Goal: Task Accomplishment & Management: Use online tool/utility

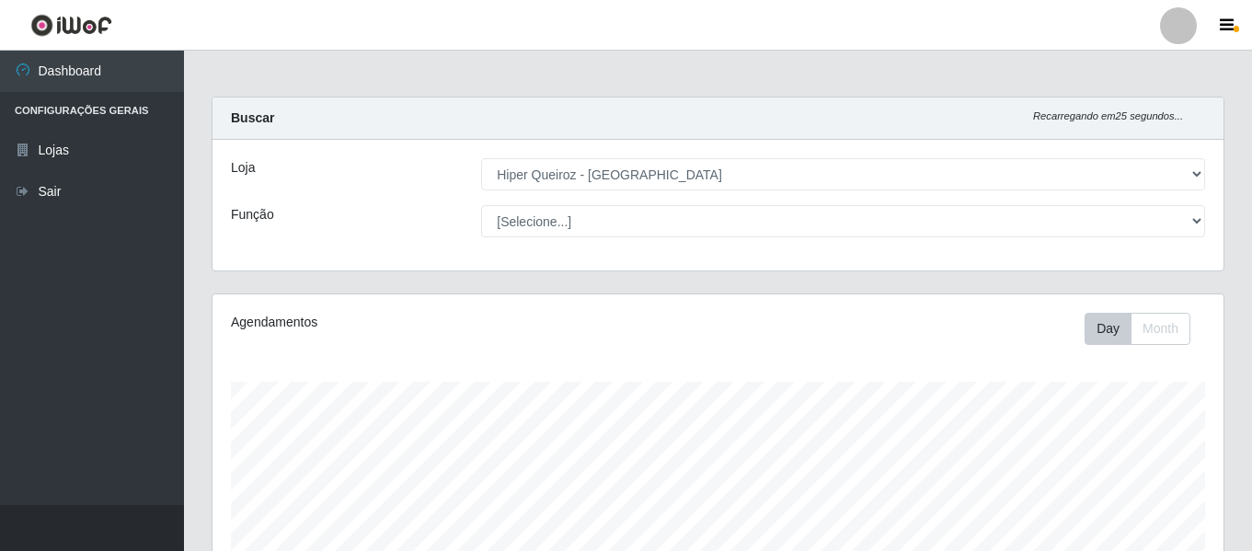
select select "497"
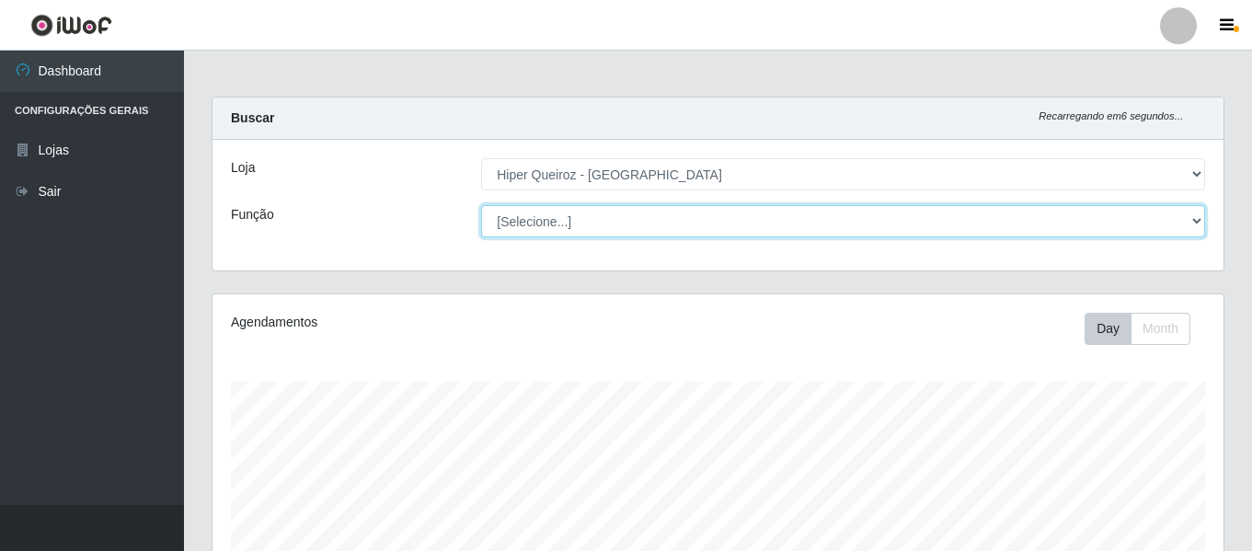
click at [588, 213] on select "[Selecione...] ASG ASG + ASG ++ Embalador Embalador + Embalador ++ Repositor Re…" at bounding box center [843, 221] width 724 height 32
click at [609, 212] on select "[Selecione...] ASG ASG + ASG ++ Embalador Embalador + Embalador ++ Repositor Re…" at bounding box center [843, 221] width 724 height 32
click at [481, 205] on select "[Selecione...] ASG ASG + ASG ++ Embalador Embalador + Embalador ++ Repositor Re…" at bounding box center [843, 221] width 724 height 32
click at [662, 212] on select "[Selecione...] ASG ASG + ASG ++ Embalador Embalador + Embalador ++ Repositor Re…" at bounding box center [843, 221] width 724 height 32
click at [481, 205] on select "[Selecione...] ASG ASG + ASG ++ Embalador Embalador + Embalador ++ Repositor Re…" at bounding box center [843, 221] width 724 height 32
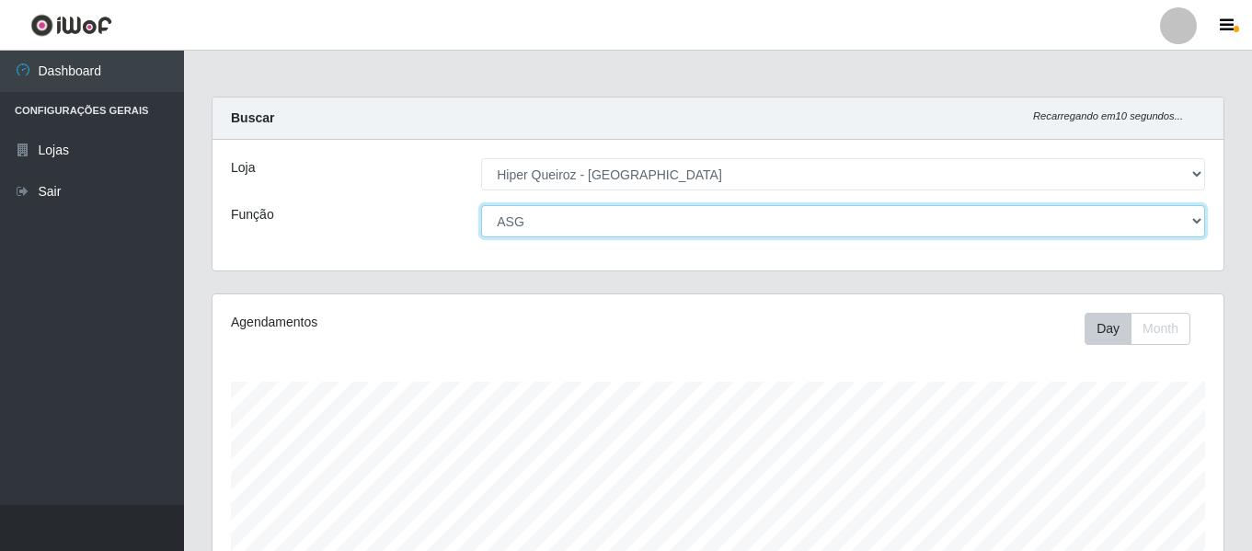
click at [652, 217] on select "[Selecione...] ASG ASG + ASG ++ Embalador Embalador + Embalador ++ Repositor Re…" at bounding box center [843, 221] width 724 height 32
click at [481, 205] on select "[Selecione...] ASG ASG + ASG ++ Embalador Embalador + Embalador ++ Repositor Re…" at bounding box center [843, 221] width 724 height 32
click at [672, 231] on select "[Selecione...] ASG ASG + ASG ++ Embalador Embalador + Embalador ++ Repositor Re…" at bounding box center [843, 221] width 724 height 32
click at [481, 205] on select "[Selecione...] ASG ASG + ASG ++ Embalador Embalador + Embalador ++ Repositor Re…" at bounding box center [843, 221] width 724 height 32
click at [611, 213] on select "[Selecione...] ASG ASG + ASG ++ Embalador Embalador + Embalador ++ Repositor Re…" at bounding box center [843, 221] width 724 height 32
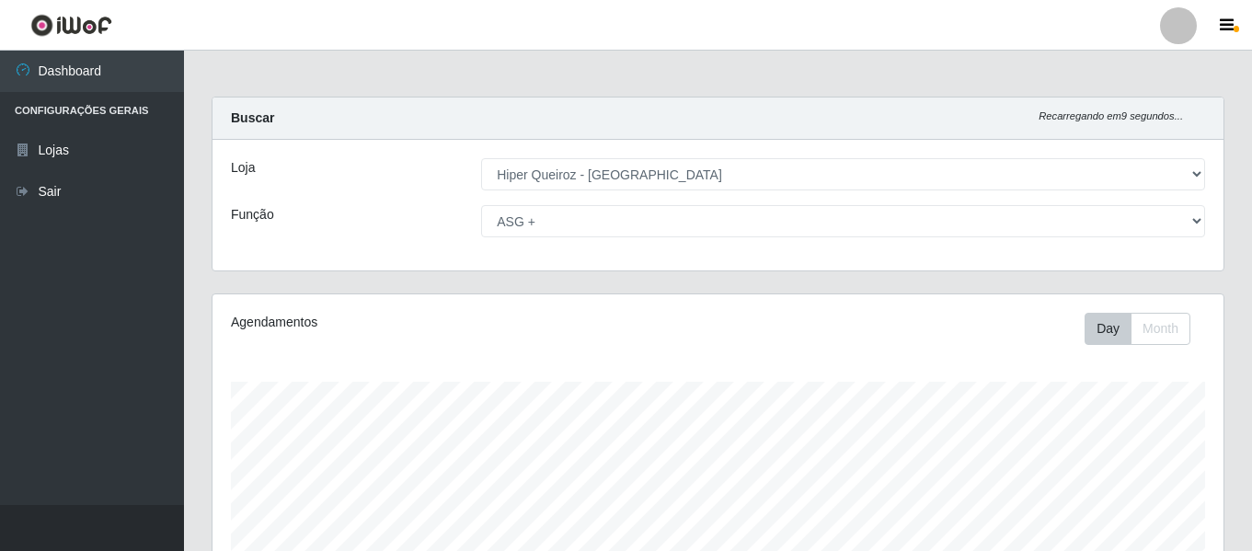
click at [685, 324] on div "Day Month" at bounding box center [927, 329] width 584 height 32
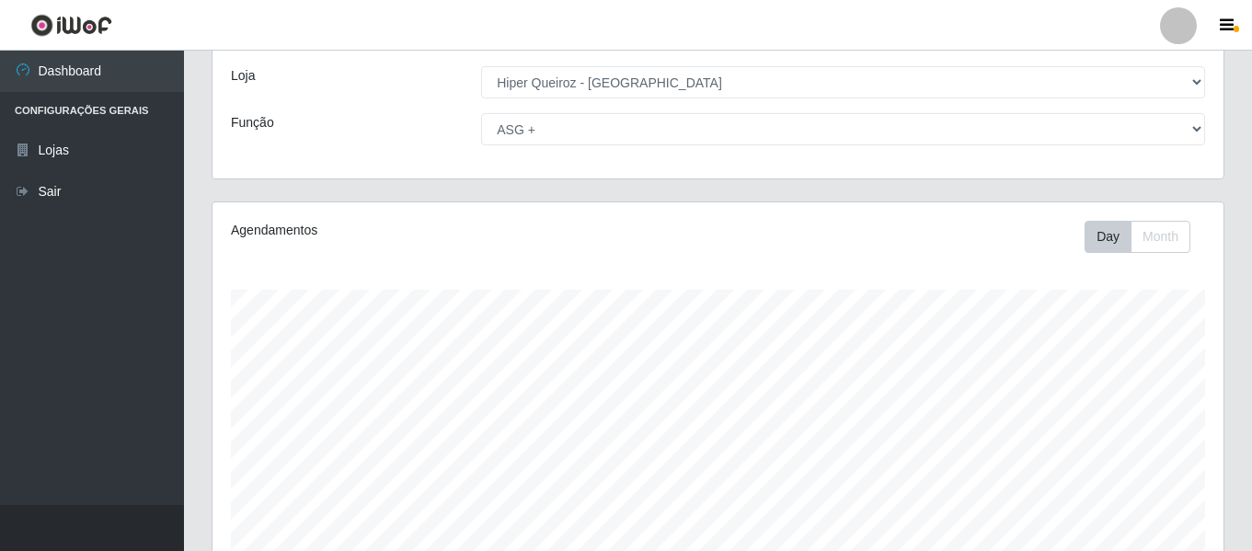
scroll to position [343, 0]
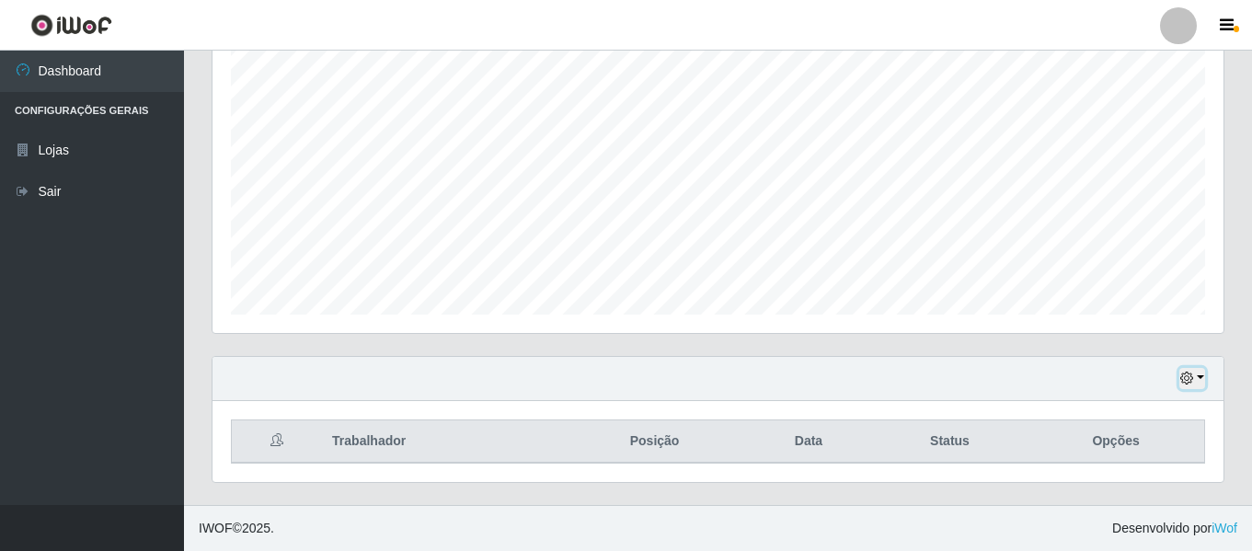
click at [1202, 375] on button "button" at bounding box center [1193, 378] width 26 height 21
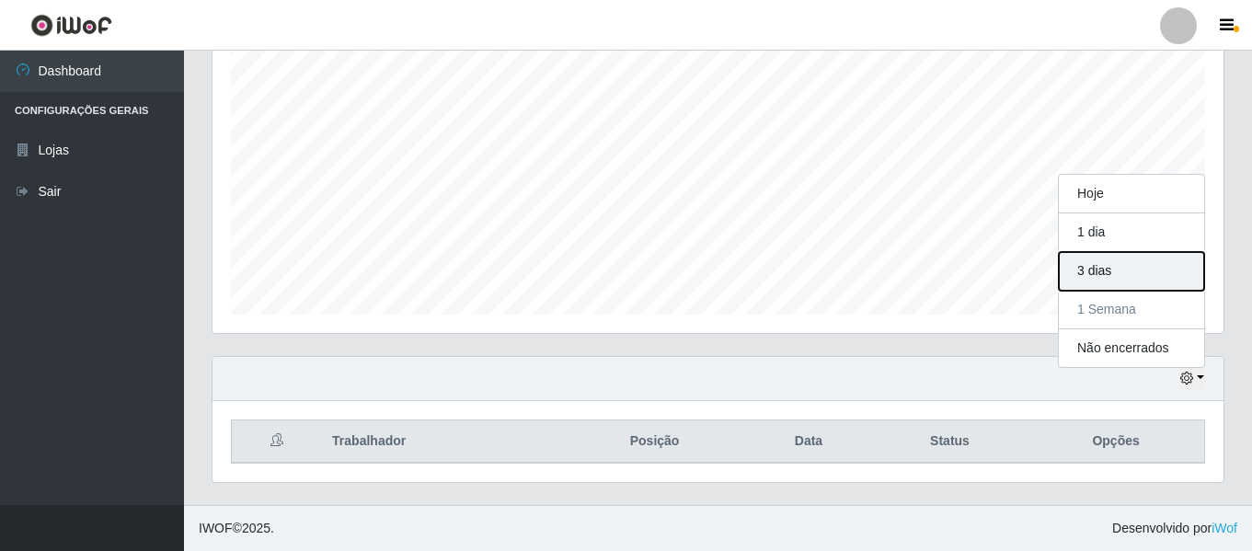
click at [1137, 271] on button "3 dias" at bounding box center [1131, 271] width 145 height 39
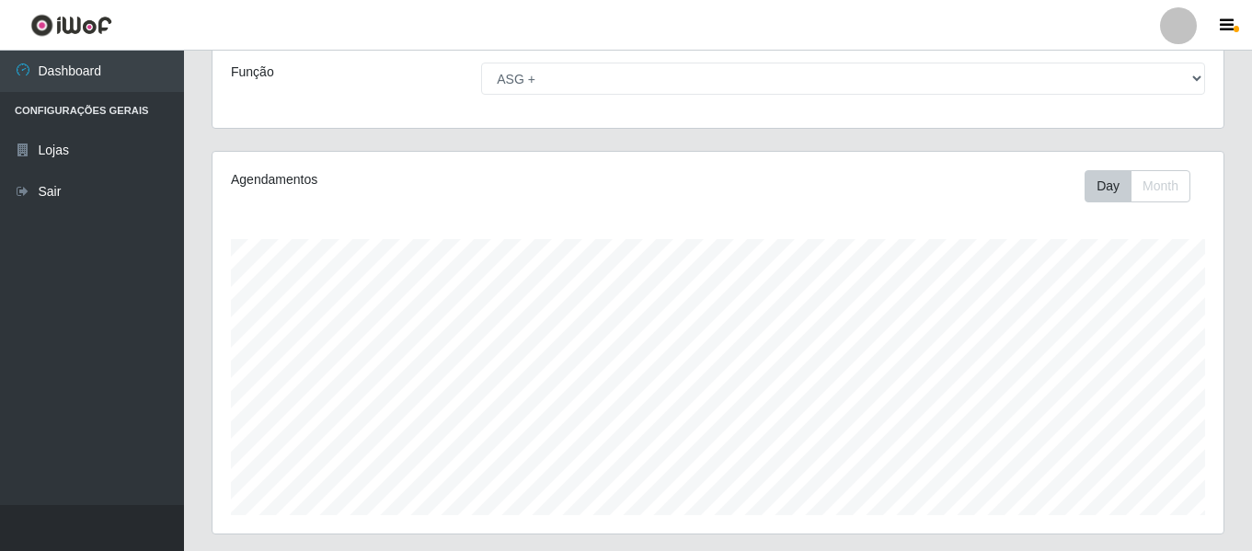
scroll to position [0, 0]
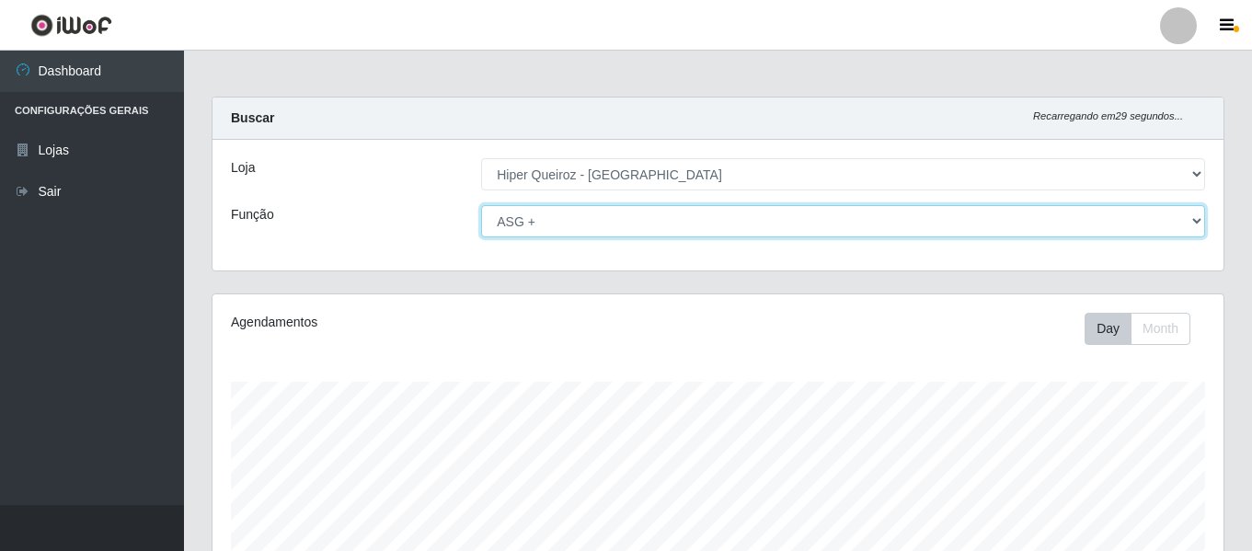
click at [705, 225] on select "[Selecione...] ASG ASG + ASG ++ Embalador Embalador + Embalador ++ Repositor Re…" at bounding box center [843, 221] width 724 height 32
click at [481, 205] on select "[Selecione...] ASG ASG + ASG ++ Embalador Embalador + Embalador ++ Repositor Re…" at bounding box center [843, 221] width 724 height 32
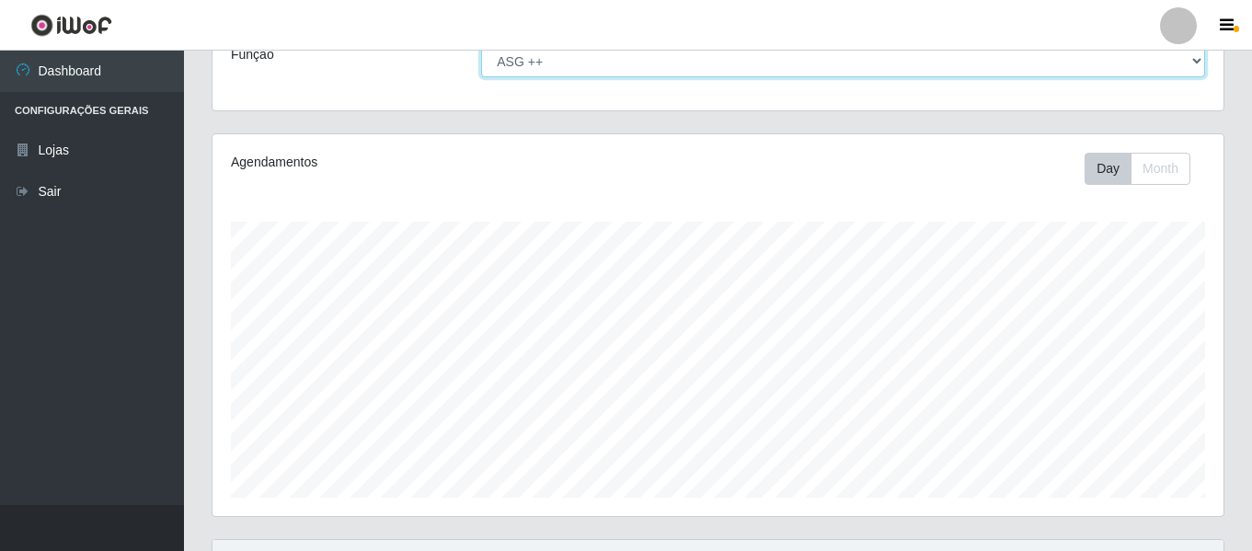
scroll to position [343, 0]
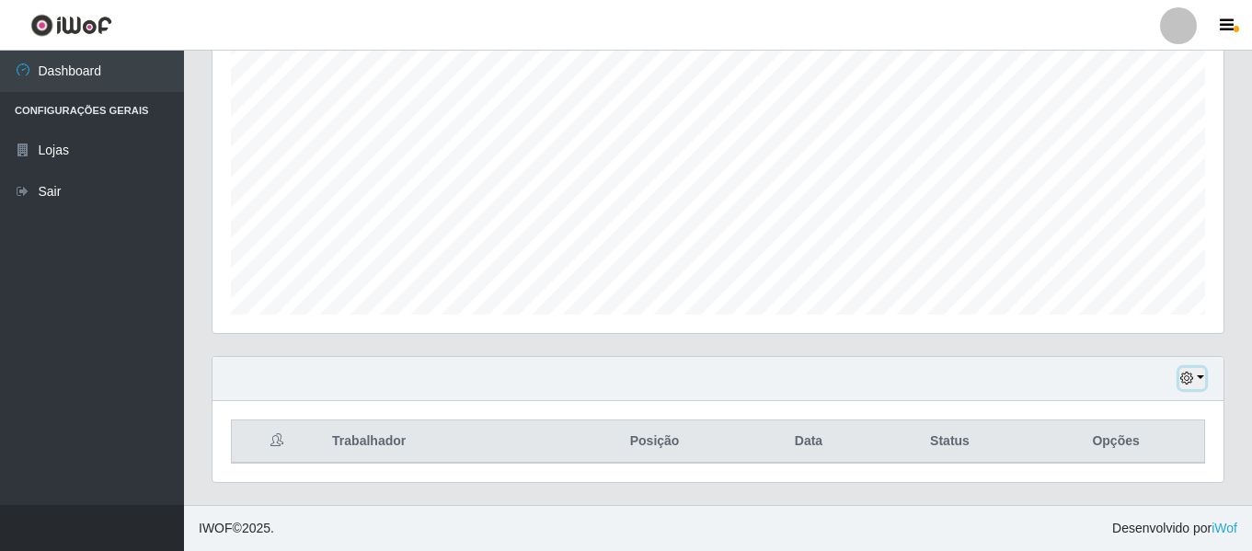
click at [1203, 382] on button "button" at bounding box center [1193, 378] width 26 height 21
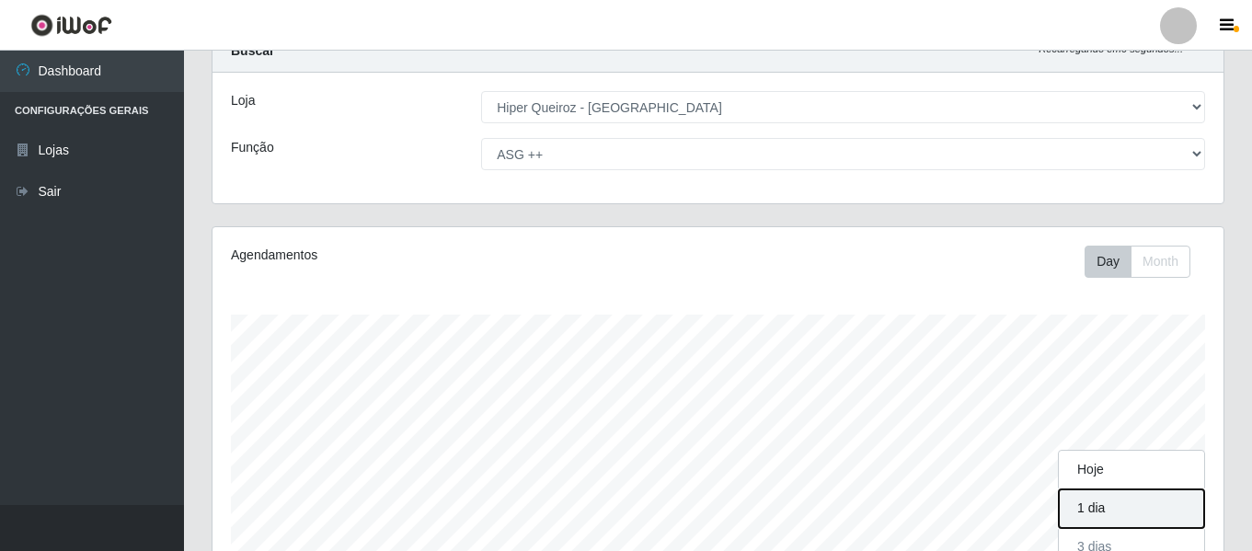
click at [1127, 499] on button "1 dia" at bounding box center [1131, 508] width 145 height 39
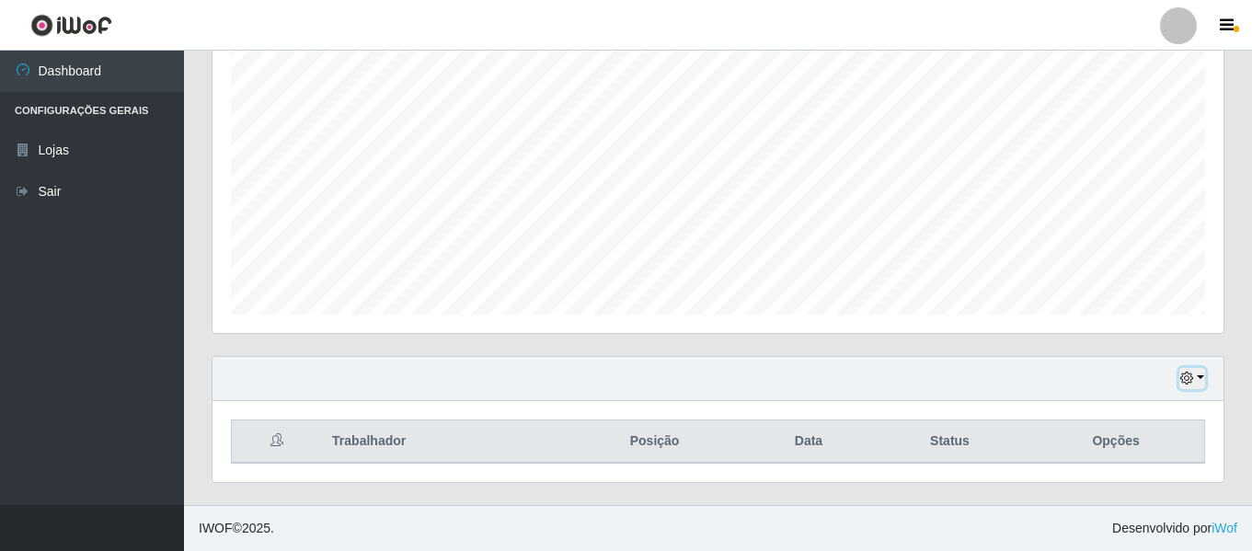
click at [1200, 380] on button "button" at bounding box center [1193, 378] width 26 height 21
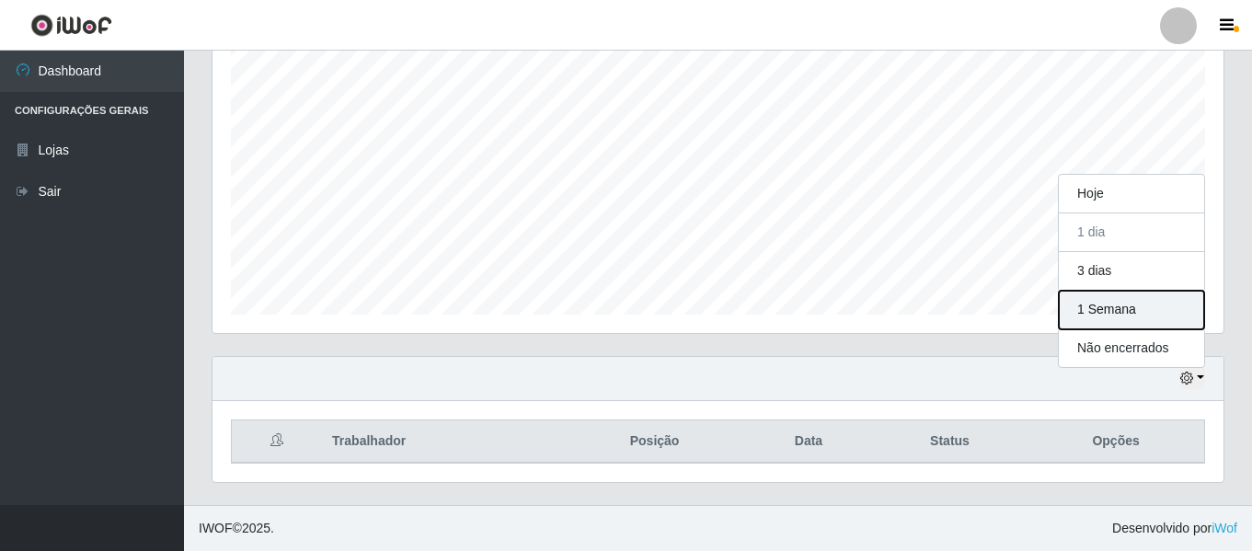
click at [1162, 305] on button "1 Semana" at bounding box center [1131, 310] width 145 height 39
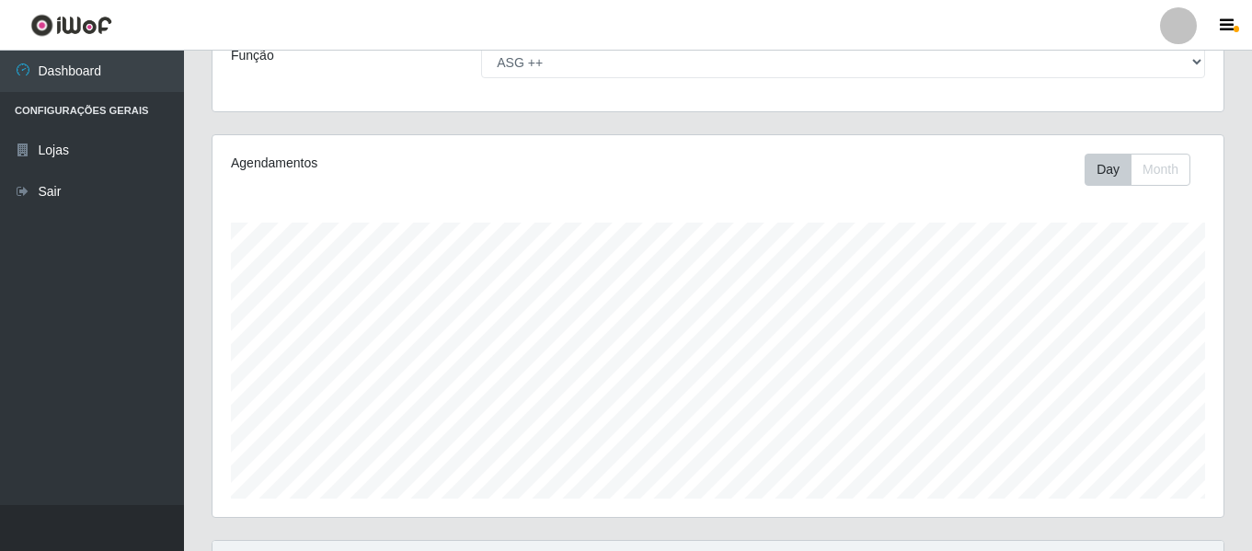
scroll to position [0, 0]
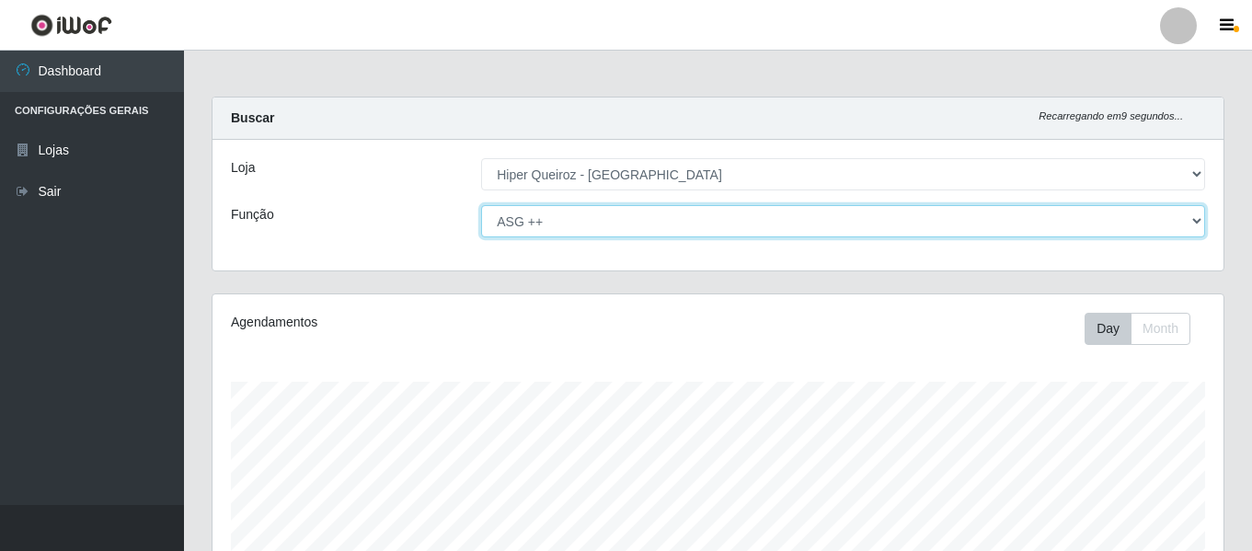
click at [620, 226] on select "[Selecione...] ASG ASG + ASG ++ Embalador Embalador + Embalador ++ Repositor Re…" at bounding box center [843, 221] width 724 height 32
click at [481, 205] on select "[Selecione...] ASG ASG + ASG ++ Embalador Embalador + Embalador ++ Repositor Re…" at bounding box center [843, 221] width 724 height 32
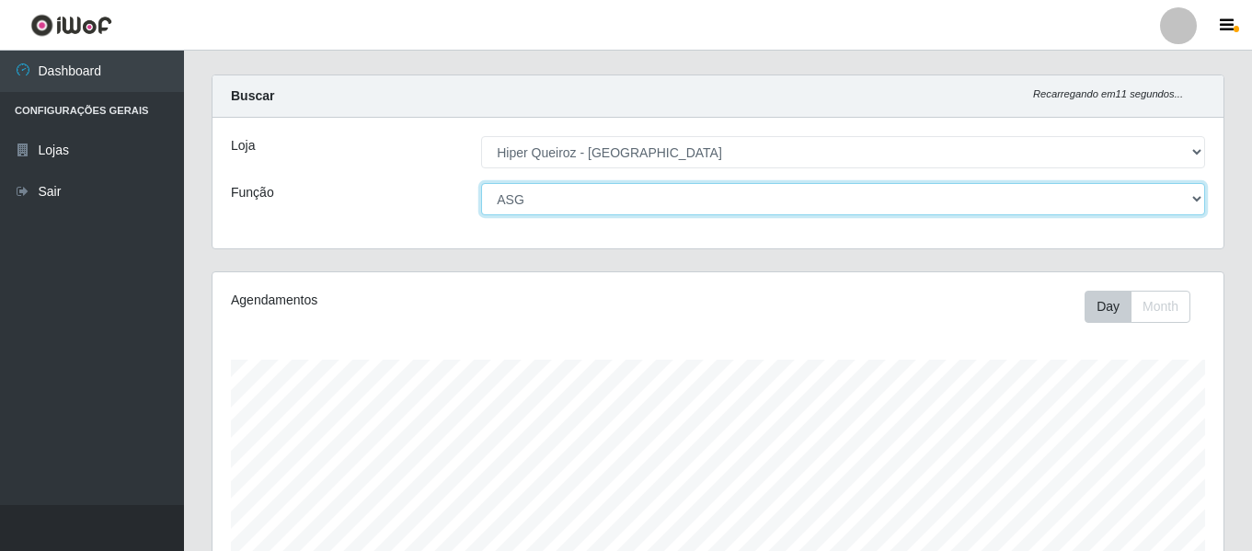
scroll to position [276, 0]
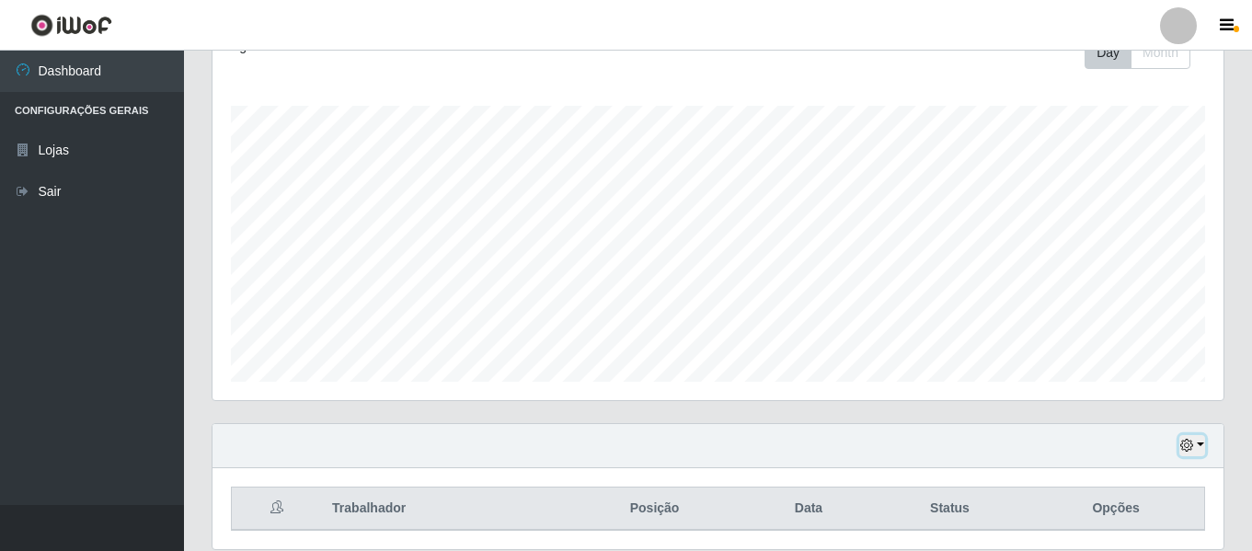
click at [1203, 443] on button "button" at bounding box center [1193, 445] width 26 height 21
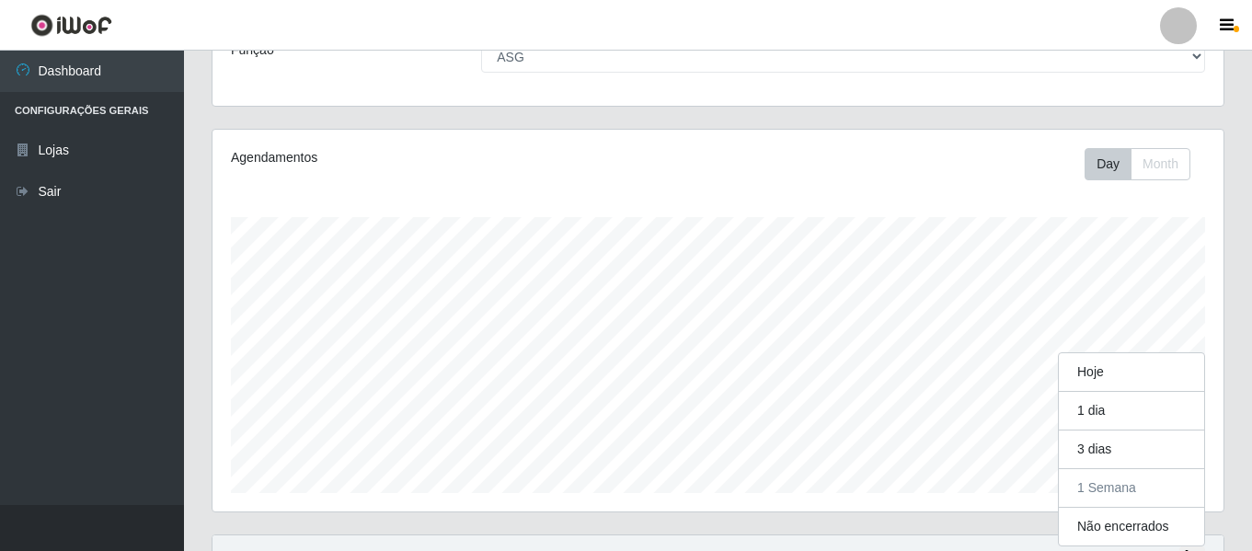
scroll to position [0, 0]
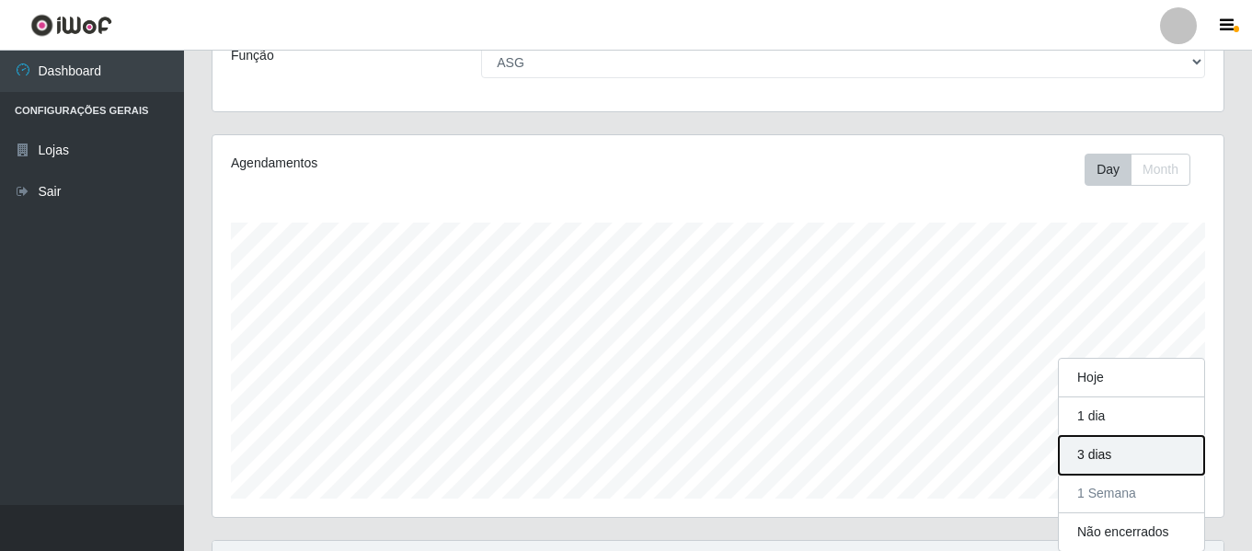
click at [1116, 444] on button "3 dias" at bounding box center [1131, 455] width 145 height 39
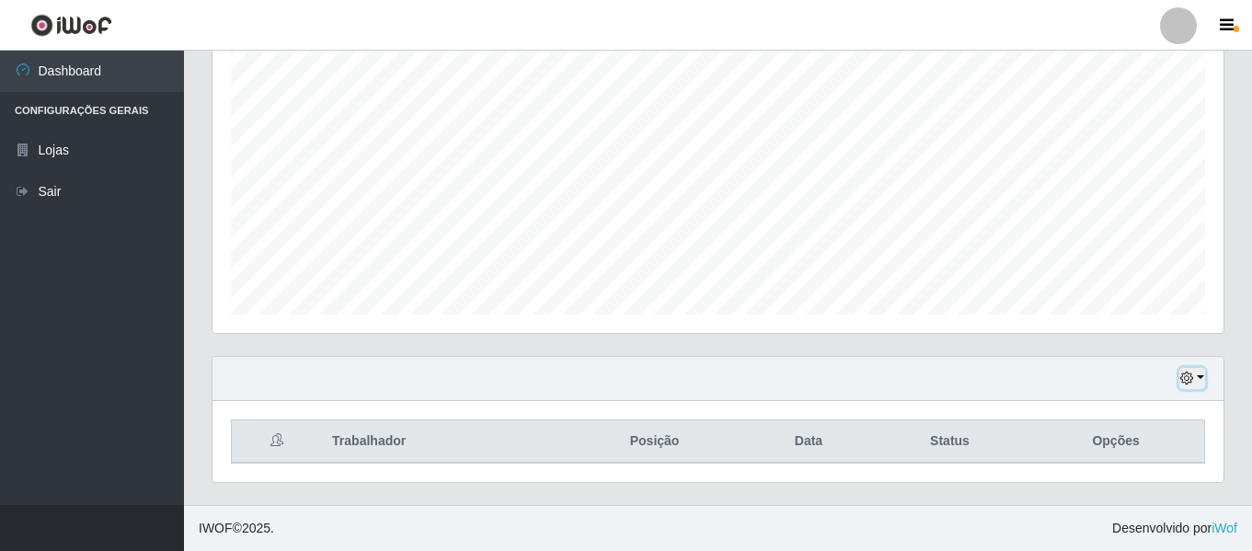
click at [1200, 377] on button "button" at bounding box center [1193, 378] width 26 height 21
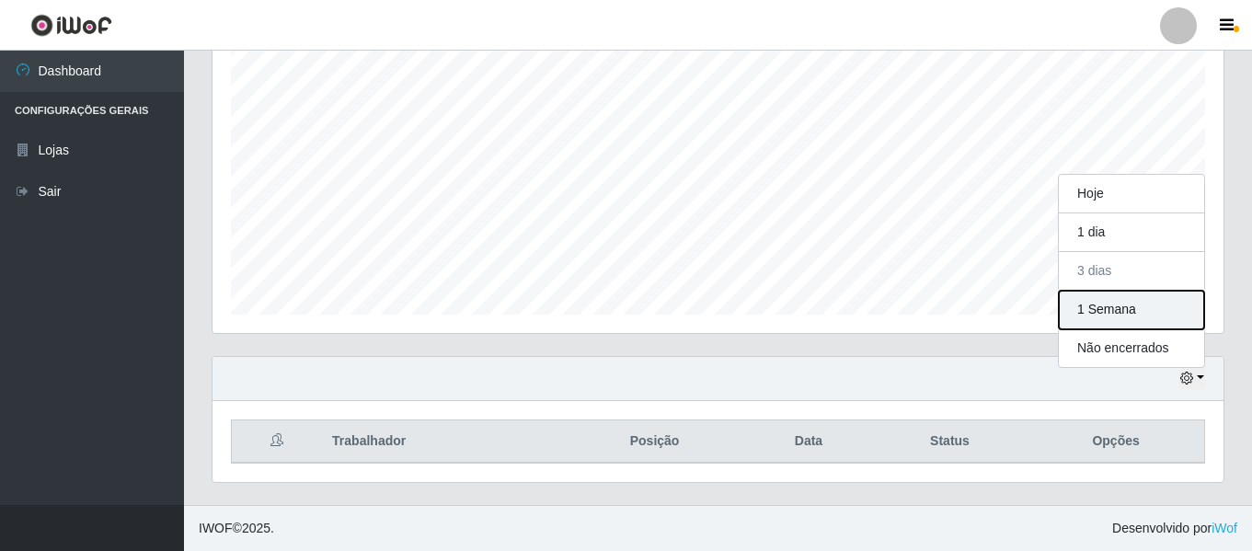
click at [1151, 296] on button "1 Semana" at bounding box center [1131, 310] width 145 height 39
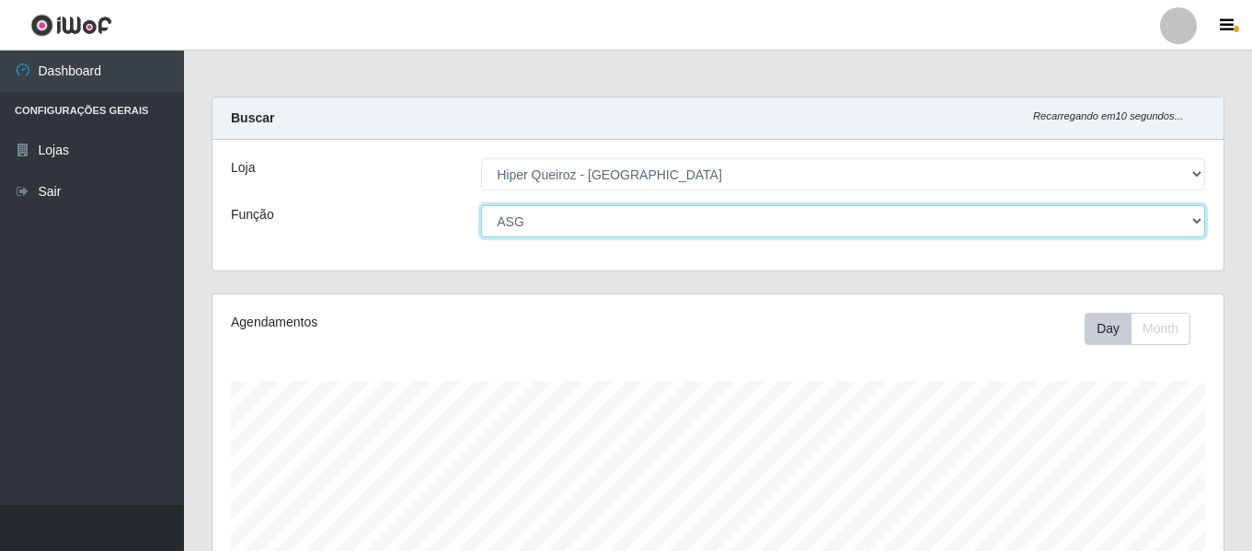
click at [667, 222] on select "[Selecione...] ASG ASG + ASG ++ Embalador Embalador + Embalador ++ Repositor Re…" at bounding box center [843, 221] width 724 height 32
click at [481, 205] on select "[Selecione...] ASG ASG + ASG ++ Embalador Embalador + Embalador ++ Repositor Re…" at bounding box center [843, 221] width 724 height 32
click at [572, 223] on select "[Selecione...] ASG ASG + ASG ++ Embalador Embalador + Embalador ++ Repositor Re…" at bounding box center [843, 221] width 724 height 32
click at [481, 205] on select "[Selecione...] ASG ASG + ASG ++ Embalador Embalador + Embalador ++ Repositor Re…" at bounding box center [843, 221] width 724 height 32
drag, startPoint x: 591, startPoint y: 219, endPoint x: 588, endPoint y: 205, distance: 14.1
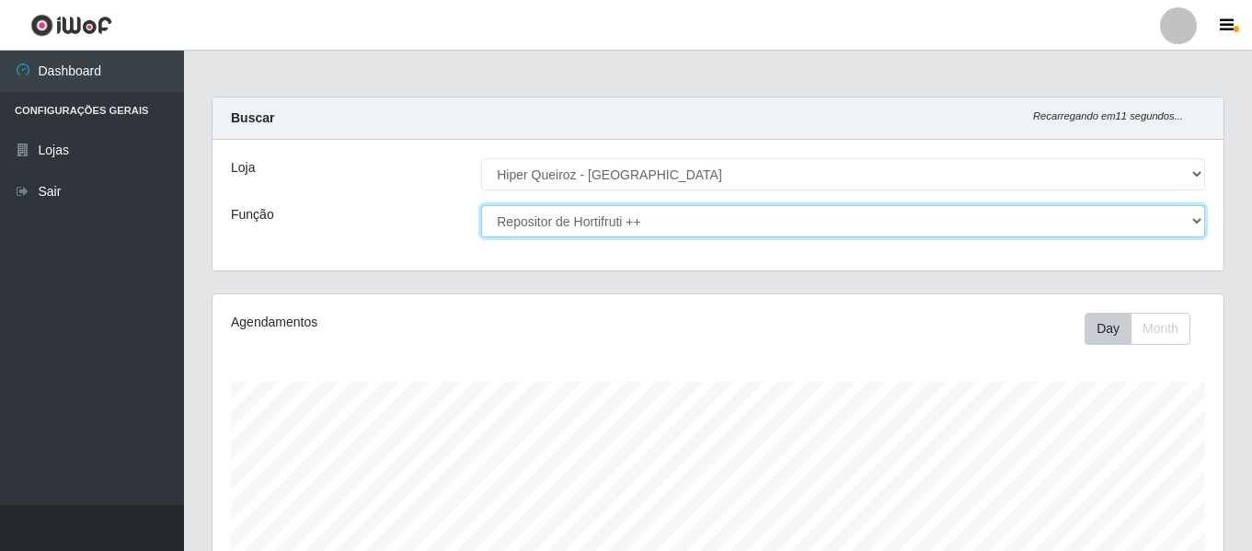
click at [591, 219] on select "[Selecione...] ASG ASG + ASG ++ Embalador Embalador + Embalador ++ Repositor Re…" at bounding box center [843, 221] width 724 height 32
click at [481, 205] on select "[Selecione...] ASG ASG + ASG ++ Embalador Embalador + Embalador ++ Repositor Re…" at bounding box center [843, 221] width 724 height 32
click at [795, 212] on select "[Selecione...] ASG ASG + ASG ++ Embalador Embalador + Embalador ++ Repositor Re…" at bounding box center [843, 221] width 724 height 32
select select "82"
click at [481, 205] on select "[Selecione...] ASG ASG + ASG ++ Embalador Embalador + Embalador ++ Repositor Re…" at bounding box center [843, 221] width 724 height 32
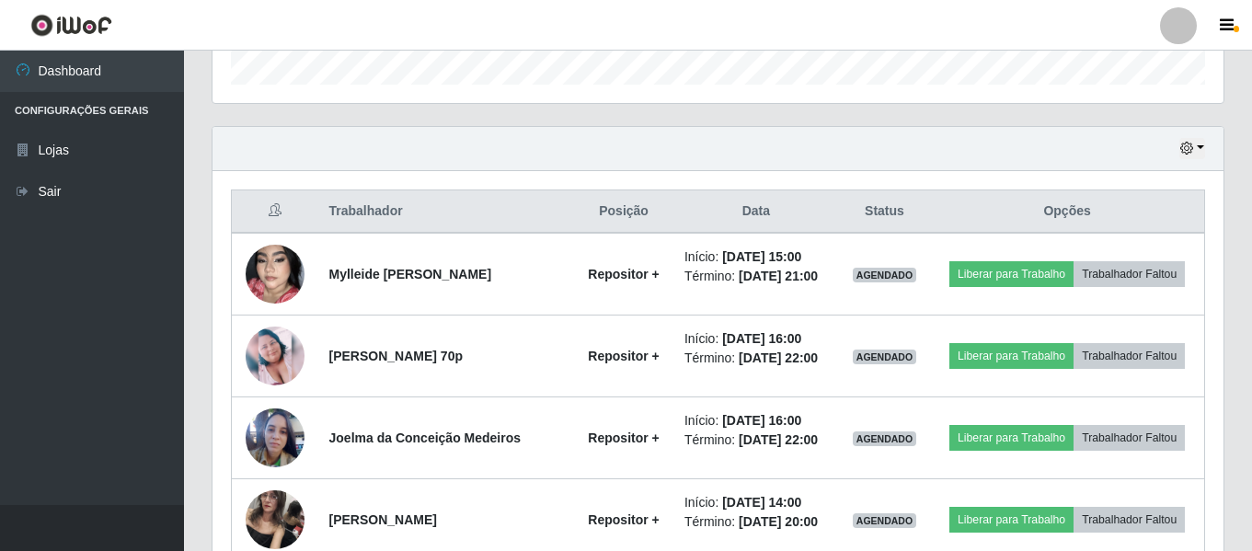
scroll to position [435, 0]
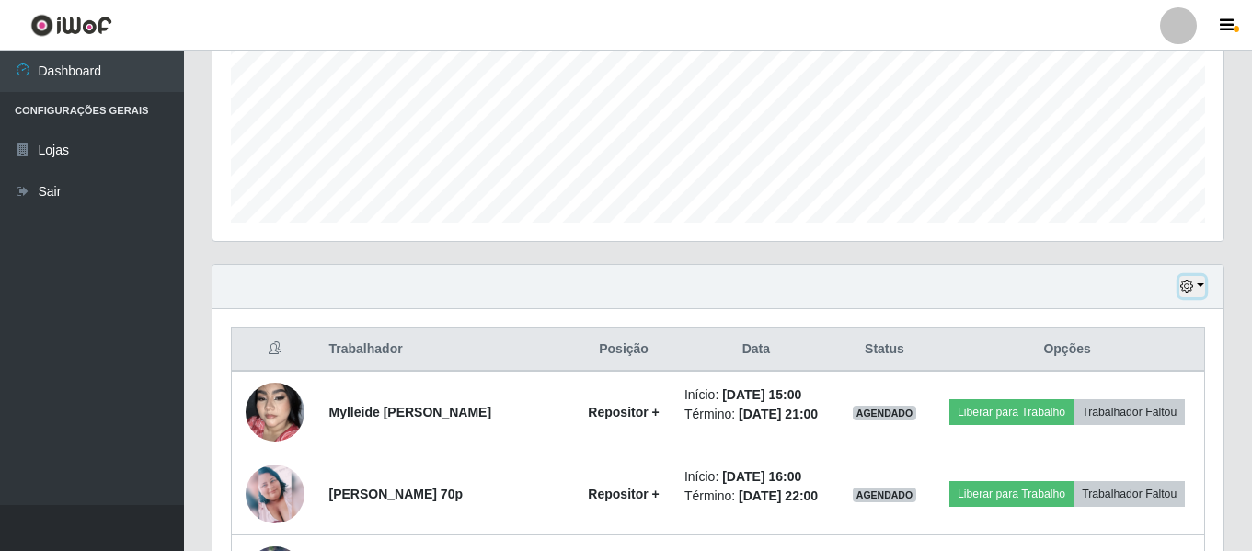
click at [1202, 282] on button "button" at bounding box center [1193, 286] width 26 height 21
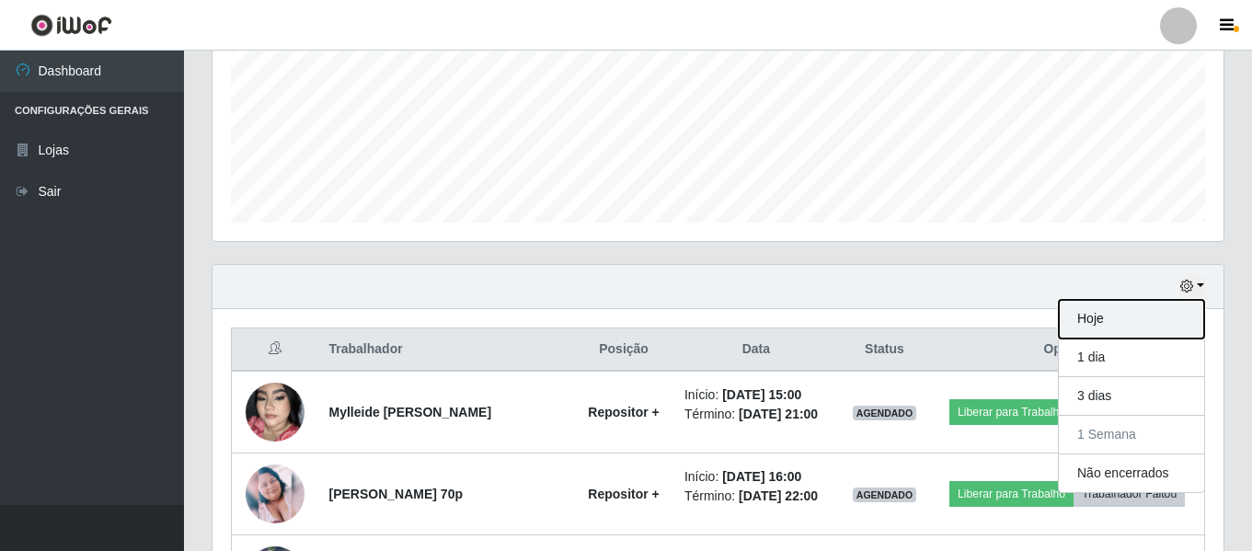
click at [1140, 326] on button "Hoje" at bounding box center [1131, 319] width 145 height 39
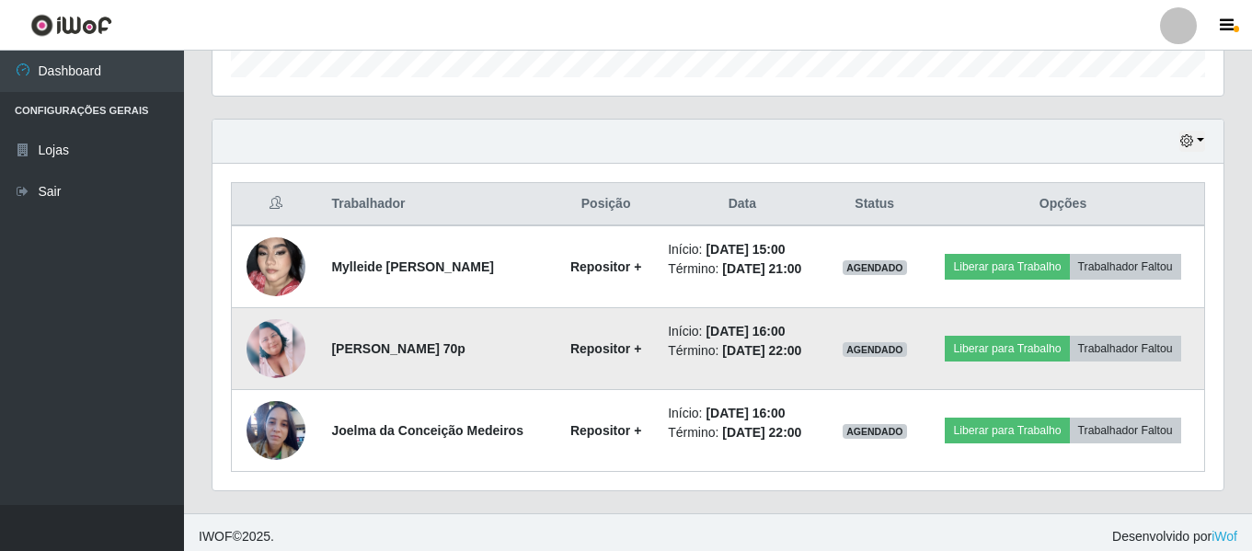
scroll to position [589, 0]
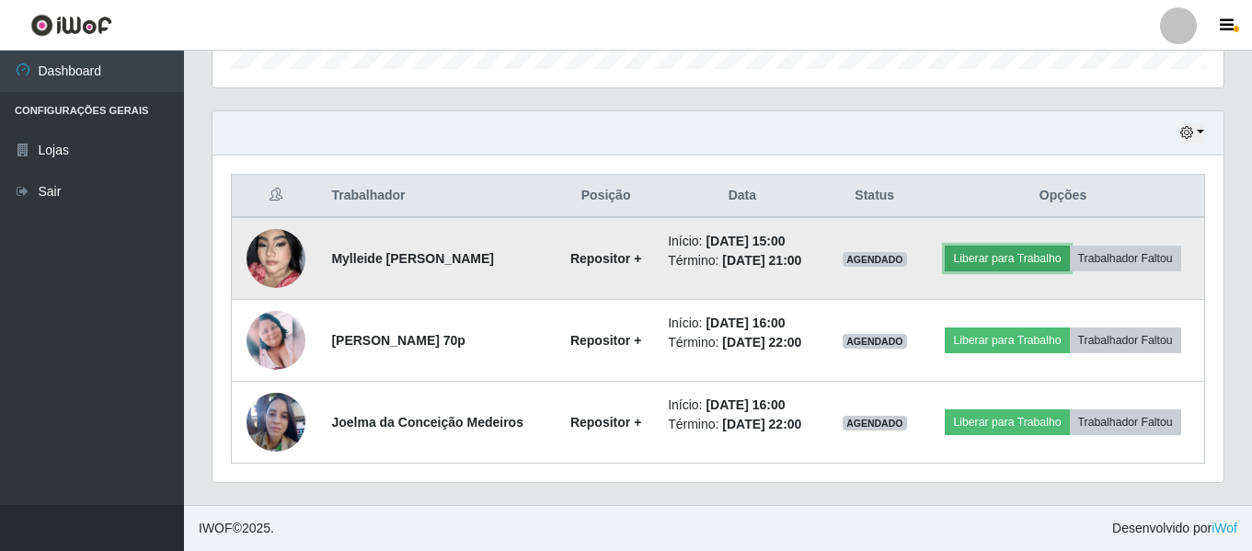
click at [1022, 259] on button "Liberar para Trabalho" at bounding box center [1007, 259] width 124 height 26
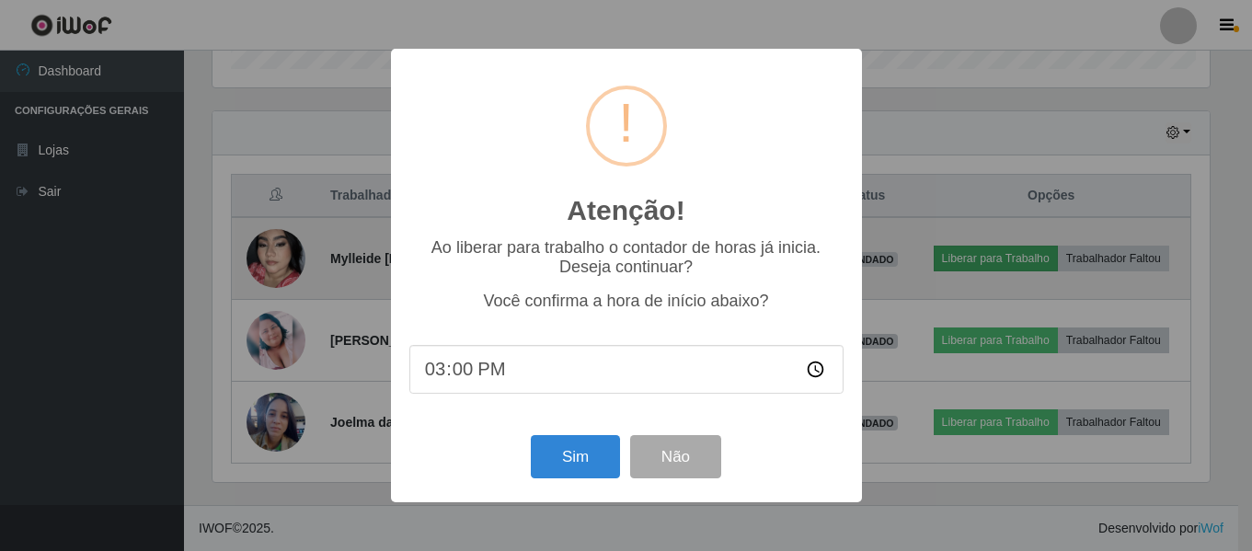
scroll to position [382, 1002]
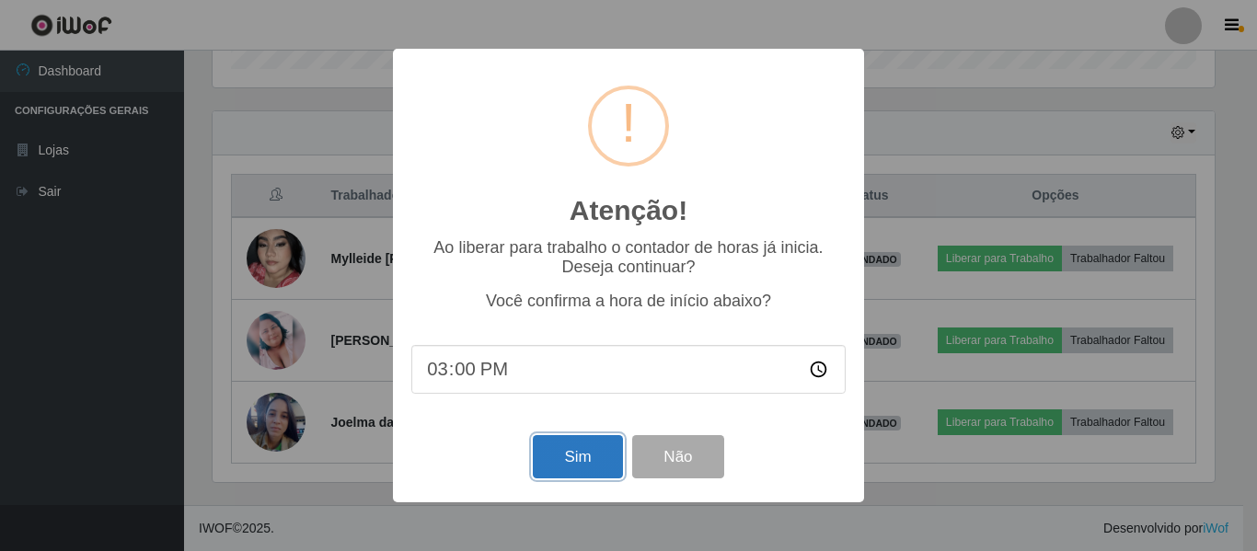
click at [569, 454] on button "Sim" at bounding box center [577, 456] width 89 height 43
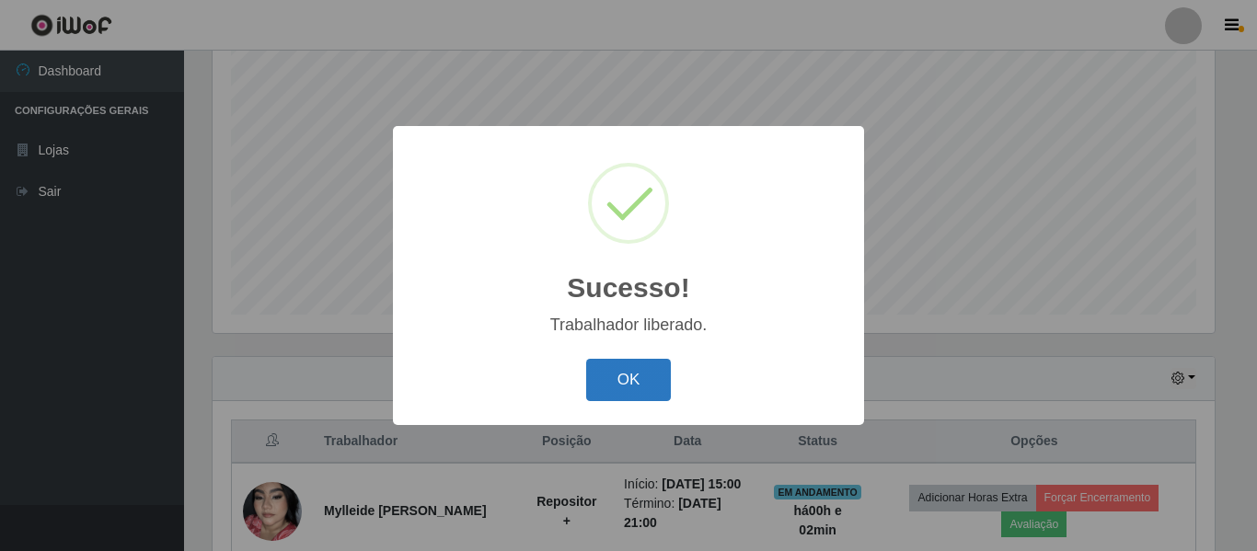
click at [659, 369] on button "OK" at bounding box center [629, 380] width 86 height 43
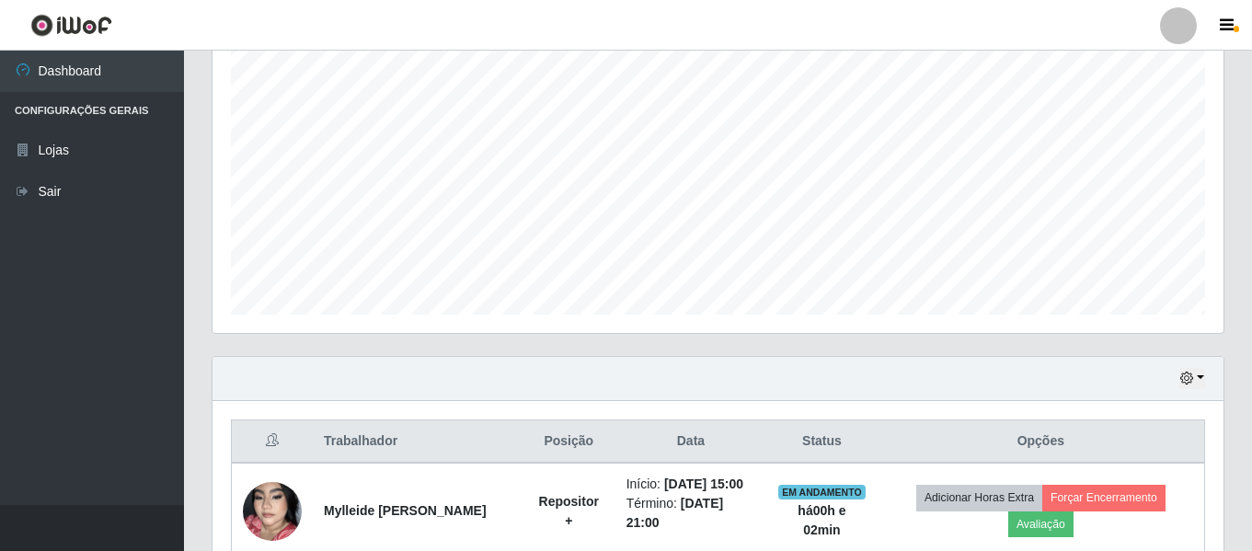
scroll to position [619, 0]
